Goal: Use online tool/utility: Use online tool/utility

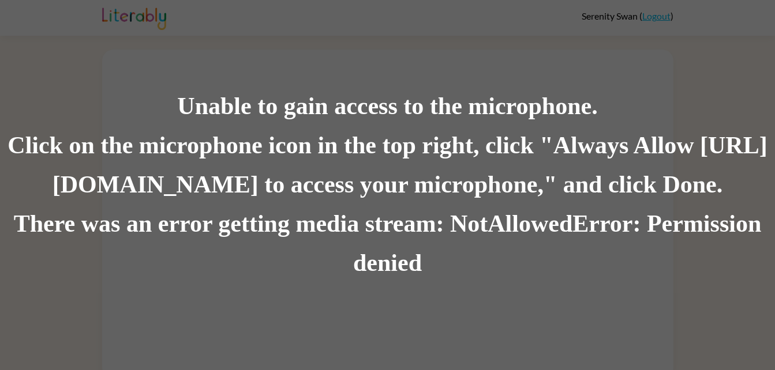
click at [343, 242] on div "There was an error getting media stream: NotAllowedError: Permission denied" at bounding box center [387, 244] width 775 height 78
click at [148, 255] on div "There was an error getting media stream: NotAllowedError: Permission denied" at bounding box center [387, 244] width 775 height 78
click at [228, 305] on div "Unable to gain access to the microphone. Click on the microphone icon in the to…" at bounding box center [387, 185] width 775 height 370
click at [253, 330] on div "Unable to gain access to the microphone. Click on the microphone icon in the to…" at bounding box center [387, 185] width 775 height 370
click at [225, 321] on div "Unable to gain access to the microphone. Click on the microphone icon in the to…" at bounding box center [387, 185] width 775 height 370
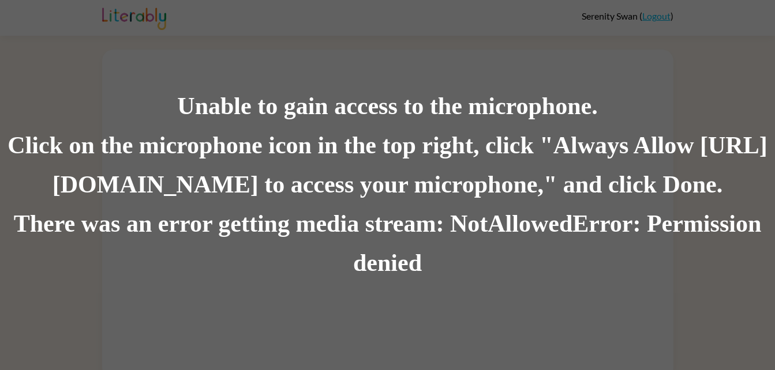
click at [301, 357] on div "Unable to gain access to the microphone. Click on the microphone icon in the to…" at bounding box center [387, 185] width 775 height 370
click at [253, 237] on div "There was an error getting media stream: NotAllowedError: Permission denied" at bounding box center [387, 244] width 775 height 78
click at [205, 239] on div "There was an error getting media stream: NotAllowedError: Permission denied" at bounding box center [387, 244] width 775 height 78
click at [205, 240] on div "There was an error getting media stream: NotAllowedError: Permission denied" at bounding box center [387, 244] width 775 height 78
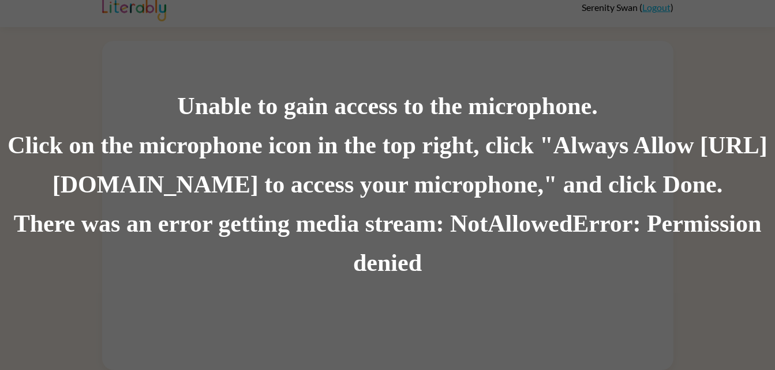
click at [338, 154] on div "Click on the microphone icon in the top right, click "Always Allow [URL][DOMAIN…" at bounding box center [387, 165] width 775 height 78
click at [333, 159] on div "Click on the microphone icon in the top right, click "Always Allow [URL][DOMAIN…" at bounding box center [387, 165] width 775 height 78
click at [324, 160] on div "Click on the microphone icon in the top right, click "Always Allow [URL][DOMAIN…" at bounding box center [387, 165] width 775 height 78
click at [354, 175] on div "Click on the microphone icon in the top right, click "Always Allow [URL][DOMAIN…" at bounding box center [387, 165] width 775 height 78
